Goal: Task Accomplishment & Management: Complete application form

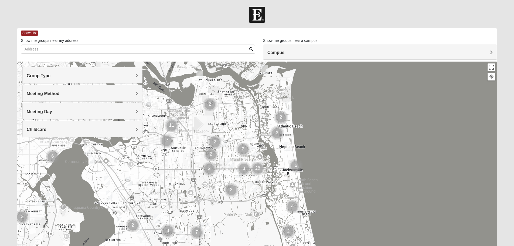
click at [134, 109] on h4 "Meeting Day" at bounding box center [82, 111] width 111 height 5
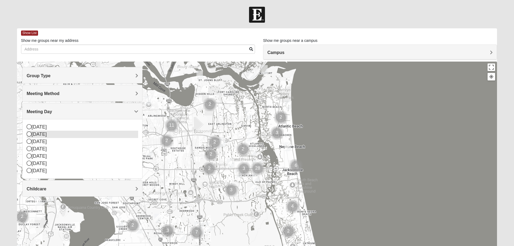
click at [41, 134] on div "[DATE]" at bounding box center [82, 134] width 111 height 7
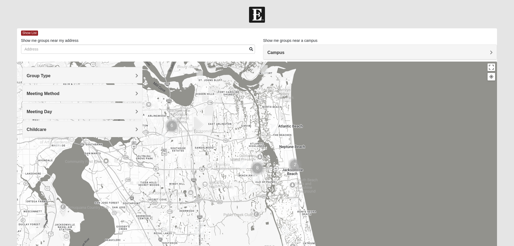
click at [60, 93] on span "Meeting Method" at bounding box center [43, 93] width 33 height 5
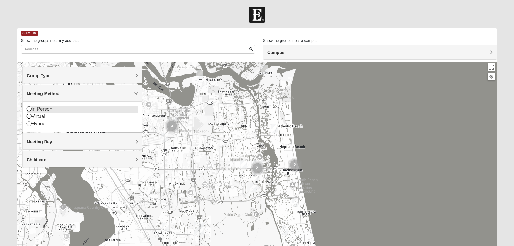
click at [45, 110] on div "In Person" at bounding box center [82, 108] width 111 height 7
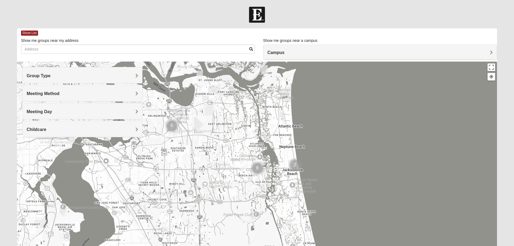
click at [103, 72] on div "Group Type" at bounding box center [82, 75] width 119 height 16
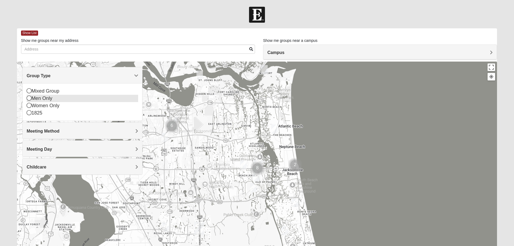
click at [46, 99] on div "Men Only" at bounding box center [82, 98] width 111 height 7
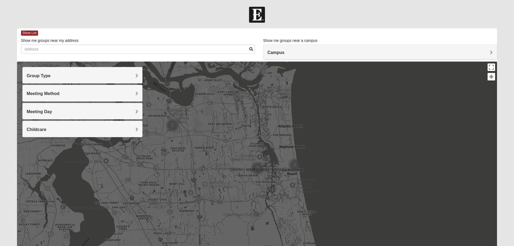
click at [301, 57] on div "Campus" at bounding box center [379, 52] width 233 height 15
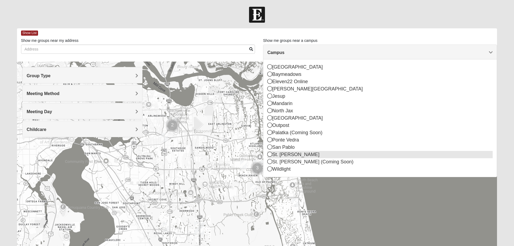
click at [270, 155] on icon at bounding box center [269, 154] width 5 height 5
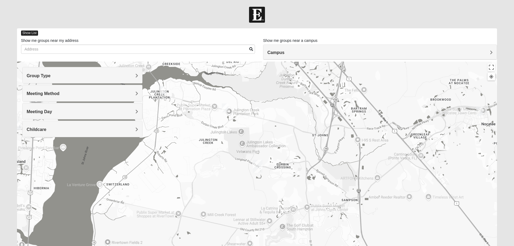
click at [28, 33] on span "Show List" at bounding box center [29, 32] width 17 height 5
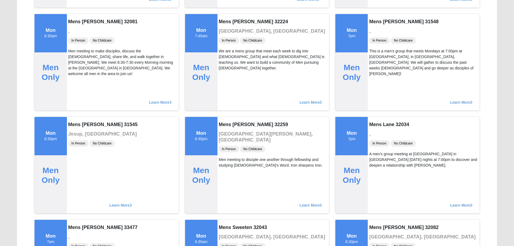
scroll to position [674, 0]
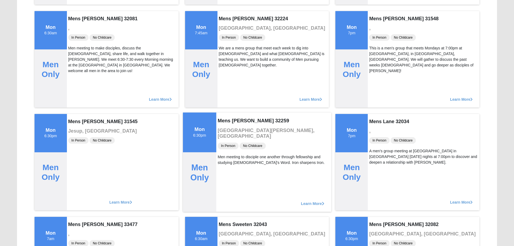
click at [208, 159] on div "Men Only" at bounding box center [199, 182] width 33 height 60
click at [207, 132] on div "Mon 6:30pm" at bounding box center [199, 132] width 33 height 40
click at [310, 200] on span "Learn More" at bounding box center [312, 200] width 23 height 0
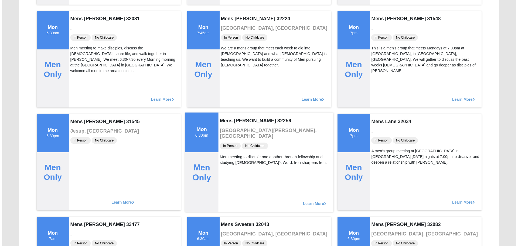
scroll to position [0, 0]
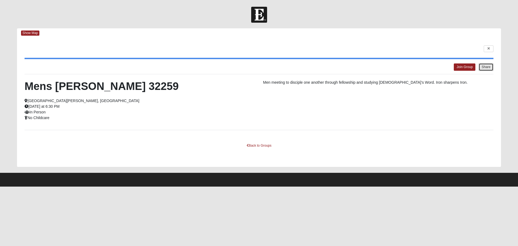
click at [484, 64] on button "Share" at bounding box center [485, 67] width 15 height 8
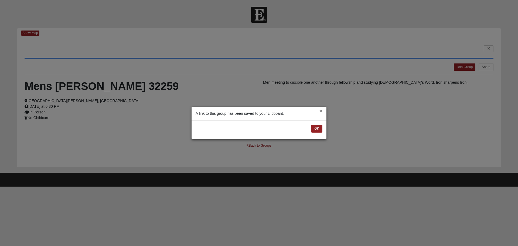
click at [321, 109] on button "×" at bounding box center [320, 111] width 3 height 6
